Goal: Task Accomplishment & Management: Manage account settings

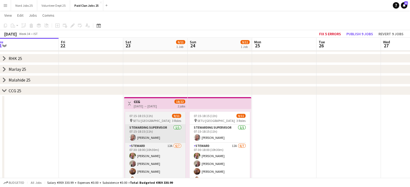
scroll to position [0, 135]
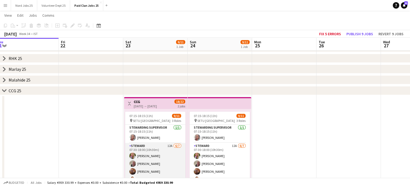
click at [163, 156] on app-card-role "Steward 12A 6/7 07:30-18:00 (10h30m) Melanie Dunne Michael Morrisséy Jarlath Co…" at bounding box center [155, 175] width 60 height 65
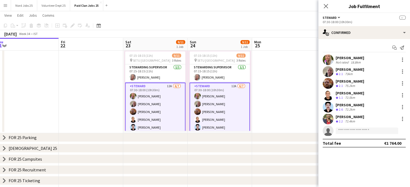
scroll to position [51, 0]
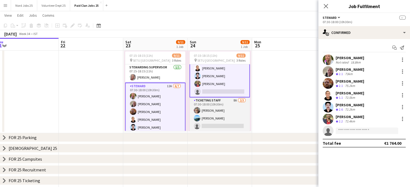
click at [222, 111] on app-card-role "Ticketing Staff 8A 2/3 07:30-18:00 (10h30m) Margaret Hennessy Hamid Zazai singl…" at bounding box center [219, 115] width 60 height 34
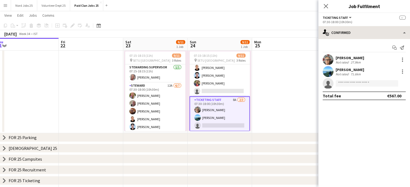
scroll to position [51, 0]
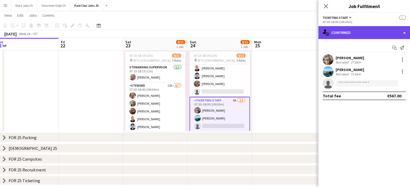
click at [356, 37] on div "single-neutral-actions-check-2 Confirmed" at bounding box center [364, 32] width 92 height 13
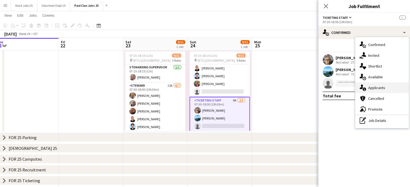
click at [376, 85] on div "single-neutral-actions-information Applicants" at bounding box center [381, 87] width 53 height 11
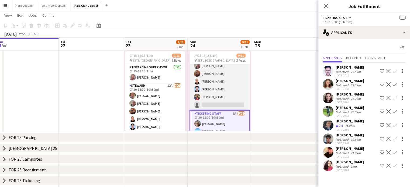
scroll to position [19, 0]
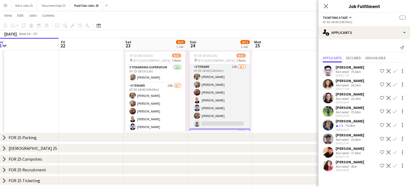
click at [222, 98] on app-card-role "Steward 12A 6/7 07:30-18:00 (10h30m) Melanie Dunne Michael Morrisséy Jarlath Co…" at bounding box center [219, 96] width 60 height 65
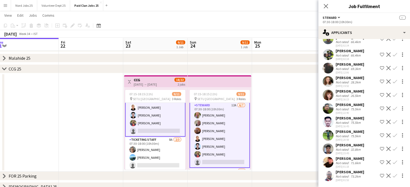
scroll to position [51, 0]
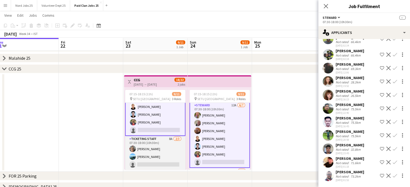
click at [153, 149] on app-card-role "Ticketing Staff 8A 2/3 07:30-18:00 (10h30m) Margaret Hennessy Hamid Zazai singl…" at bounding box center [155, 153] width 60 height 34
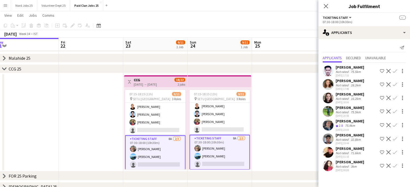
click at [222, 147] on app-card-role "Ticketing Staff 8A 2/3 07:30-18:00 (10h30m) Margaret Hennessy Hamid Zazai singl…" at bounding box center [219, 152] width 60 height 35
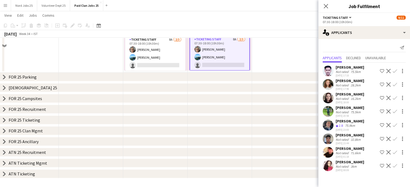
scroll to position [164, 0]
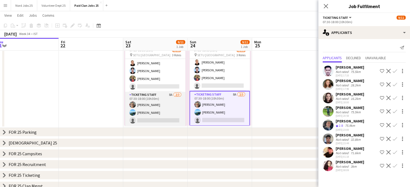
click at [163, 112] on app-card-role "Ticketing Staff 8A 2/3 07:30-18:00 (10h30m) Margaret Hennessy Hamid Zazai singl…" at bounding box center [155, 109] width 60 height 34
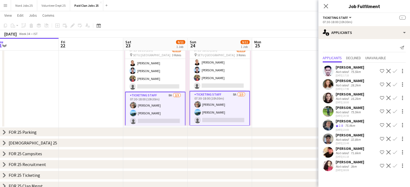
click at [396, 126] on app-icon "Confirm" at bounding box center [395, 125] width 4 height 4
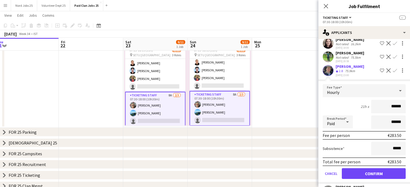
scroll to position [55, 0]
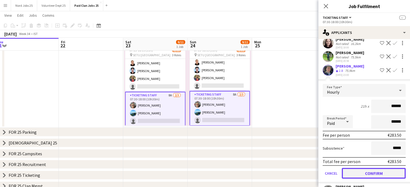
click at [369, 172] on button "Confirm" at bounding box center [374, 173] width 64 height 11
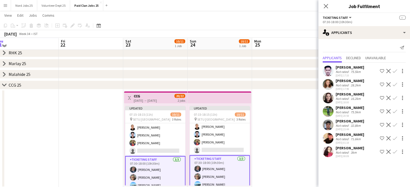
scroll to position [102, 0]
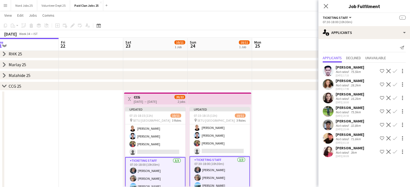
click at [219, 102] on app-top-bar at bounding box center [220, 99] width 64 height 12
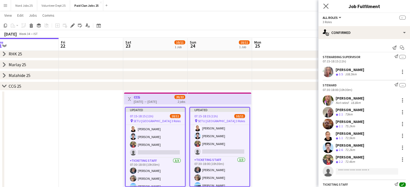
click at [324, 9] on app-icon "Close pop-in" at bounding box center [326, 6] width 8 height 8
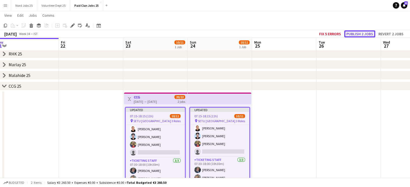
click at [371, 33] on button "Publish 2 jobs" at bounding box center [359, 33] width 31 height 7
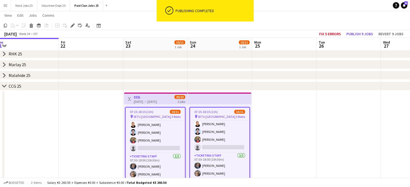
click at [209, 101] on app-top-bar at bounding box center [220, 99] width 64 height 12
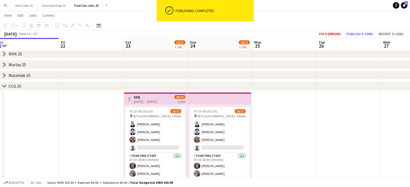
click at [205, 101] on app-top-bar at bounding box center [220, 99] width 64 height 12
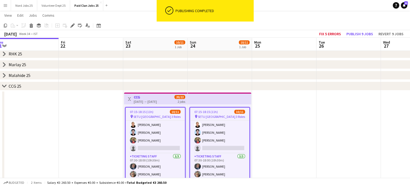
scroll to position [51, 0]
click at [71, 25] on icon "Edit" at bounding box center [72, 25] width 4 height 4
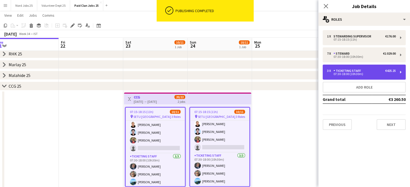
click at [354, 70] on div "Ticketing Staff" at bounding box center [348, 71] width 30 height 4
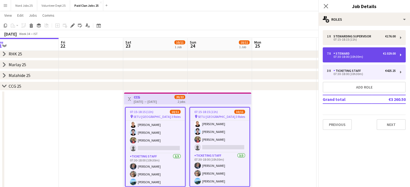
click at [354, 54] on div "7 x Steward €1 029.00" at bounding box center [361, 54] width 69 height 4
type input "*******"
type input "******"
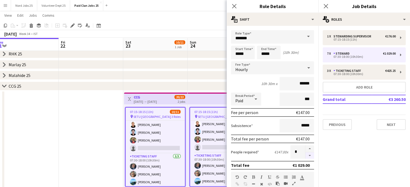
click at [305, 154] on button "button" at bounding box center [309, 156] width 9 height 7
type input "*"
click at [107, 144] on app-date-cell at bounding box center [91, 140] width 64 height 99
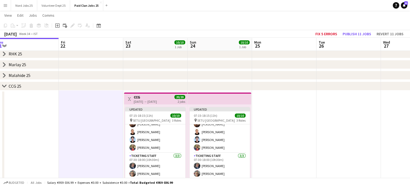
scroll to position [47, 0]
click at [157, 101] on div "23-08-2025 → 24-08-2025" at bounding box center [145, 102] width 23 height 4
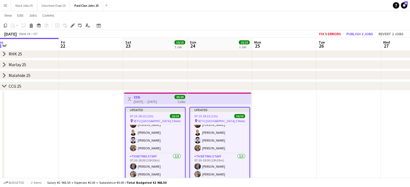
scroll to position [48, 0]
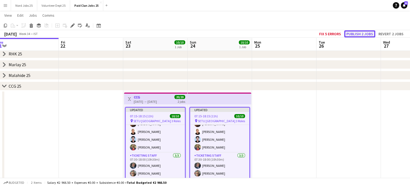
click at [352, 34] on button "Publish 2 jobs" at bounding box center [359, 33] width 31 height 7
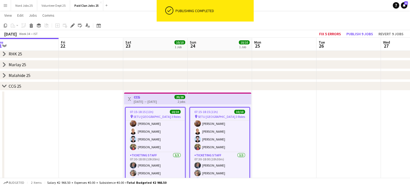
scroll to position [44, 0]
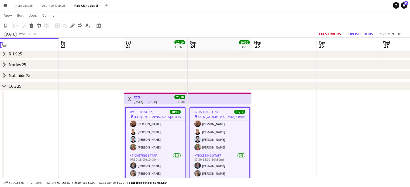
click at [5, 86] on icon at bounding box center [4, 86] width 4 height 2
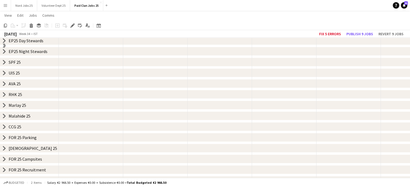
scroll to position [0, 0]
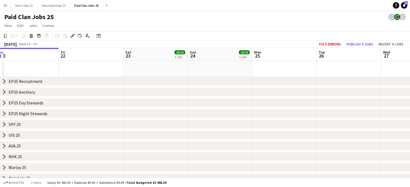
click at [4, 103] on icon "chevron-right" at bounding box center [4, 103] width 4 height 4
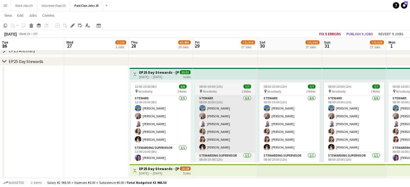
scroll to position [0, 219]
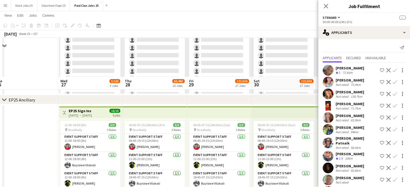
scroll to position [224, 0]
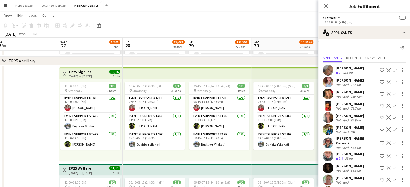
click at [4, 7] on app-icon "Menu" at bounding box center [5, 5] width 4 height 4
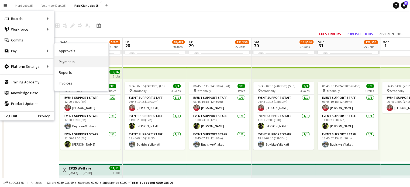
click at [70, 58] on link "Payments" at bounding box center [81, 61] width 54 height 11
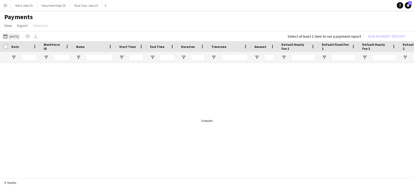
click at [19, 35] on button "14-07-2025 14-07-2025" at bounding box center [11, 36] width 18 height 6
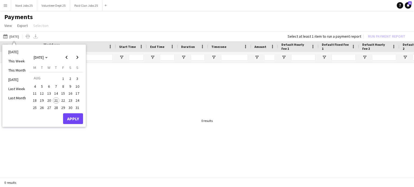
click at [54, 100] on span "21" at bounding box center [56, 101] width 6 height 6
click at [71, 118] on button "Apply" at bounding box center [73, 118] width 20 height 11
